Goal: Task Accomplishment & Management: Manage account settings

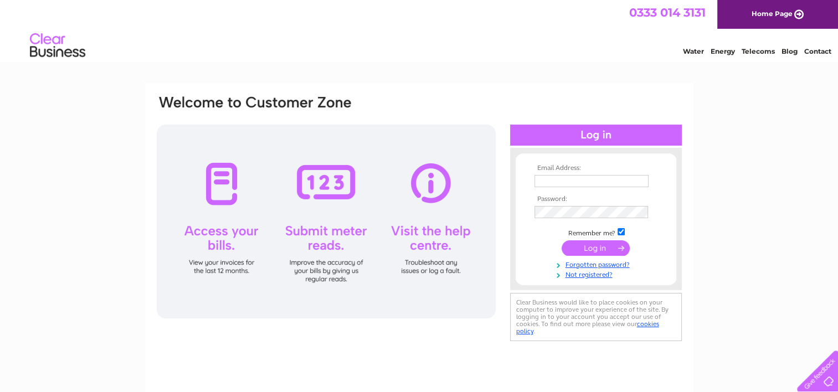
type input "lizroyaloak@googlemail.com"
click at [596, 245] on input "submit" at bounding box center [595, 248] width 68 height 16
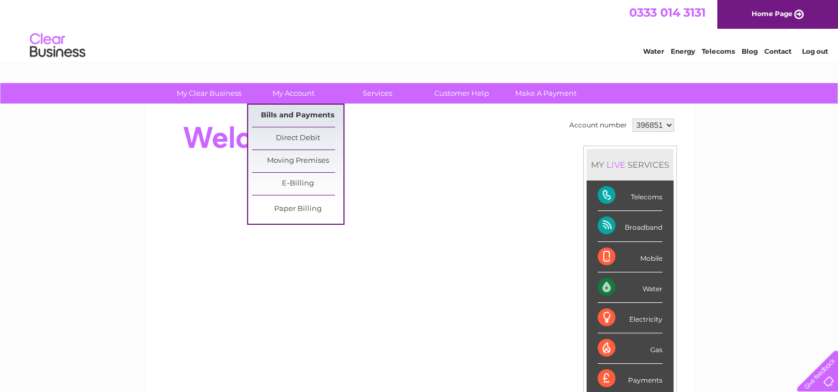
click at [291, 117] on link "Bills and Payments" at bounding box center [297, 116] width 91 height 22
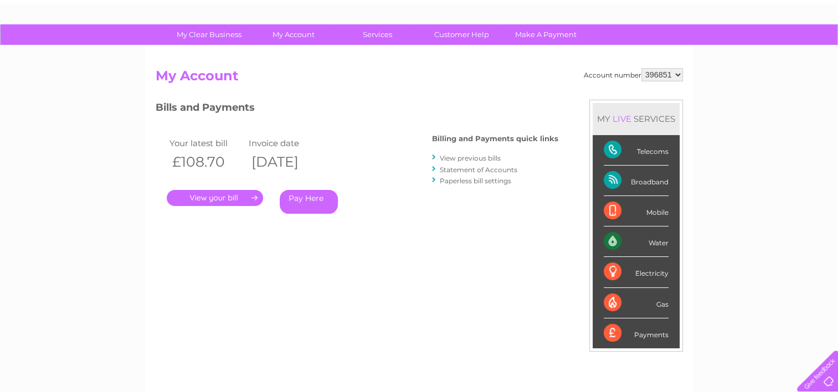
scroll to position [58, 0]
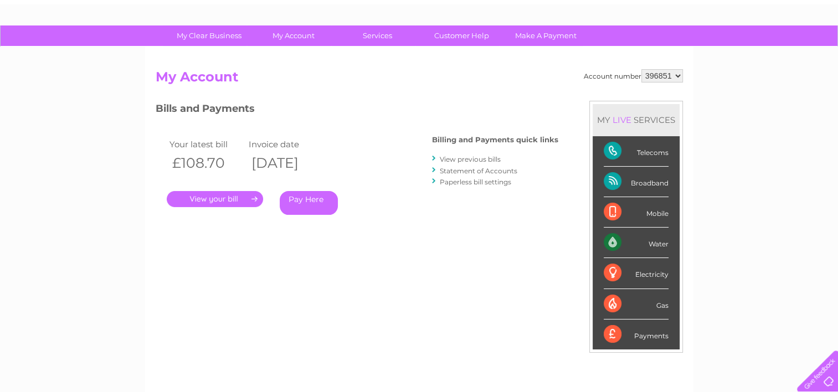
click at [224, 203] on link "." at bounding box center [215, 199] width 96 height 16
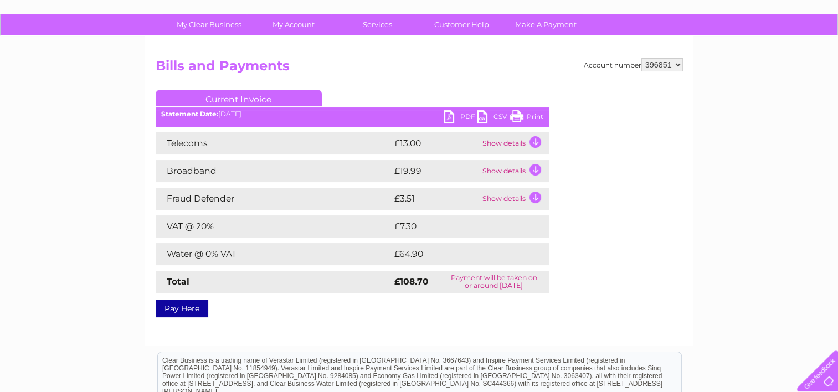
scroll to position [64, 0]
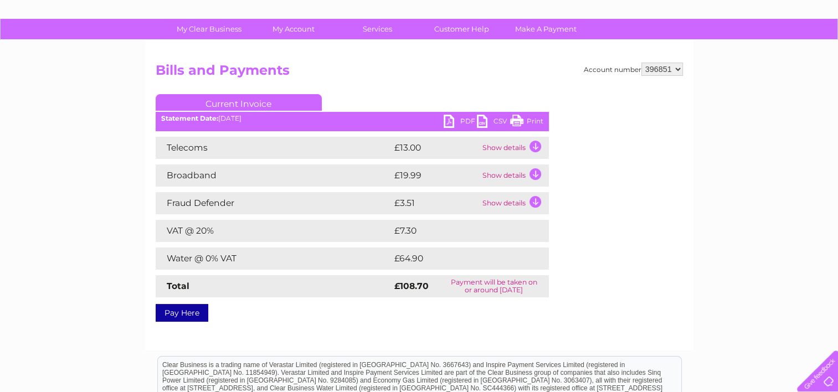
click at [450, 120] on link "PDF" at bounding box center [459, 123] width 33 height 16
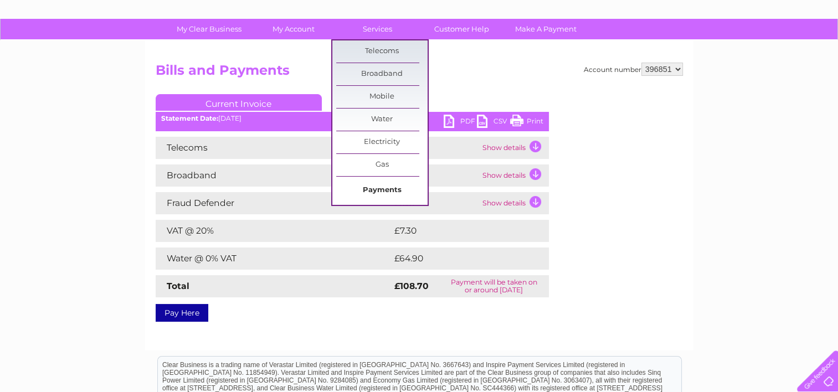
click at [378, 186] on link "Payments" at bounding box center [381, 190] width 91 height 22
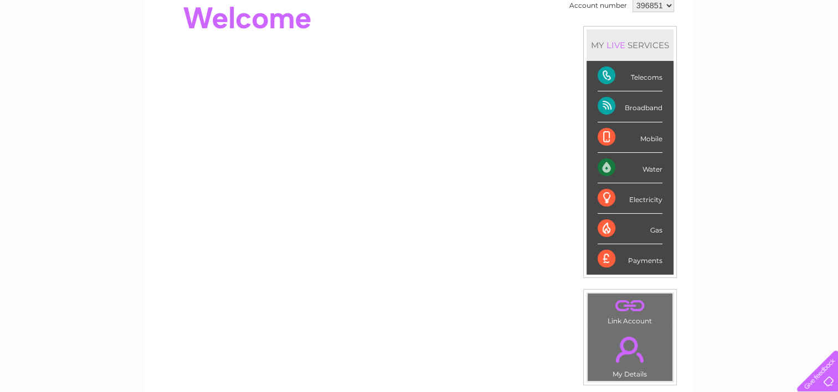
scroll to position [114, 0]
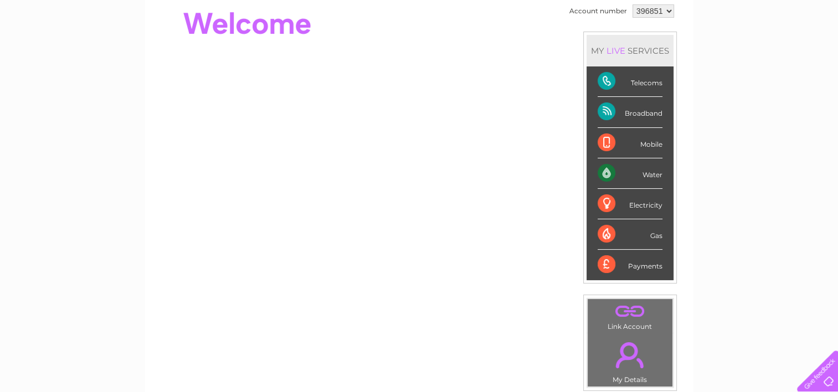
click at [631, 265] on div "Payments" at bounding box center [629, 265] width 65 height 30
click at [604, 261] on div "Payments" at bounding box center [629, 265] width 65 height 30
